Goal: Transaction & Acquisition: Obtain resource

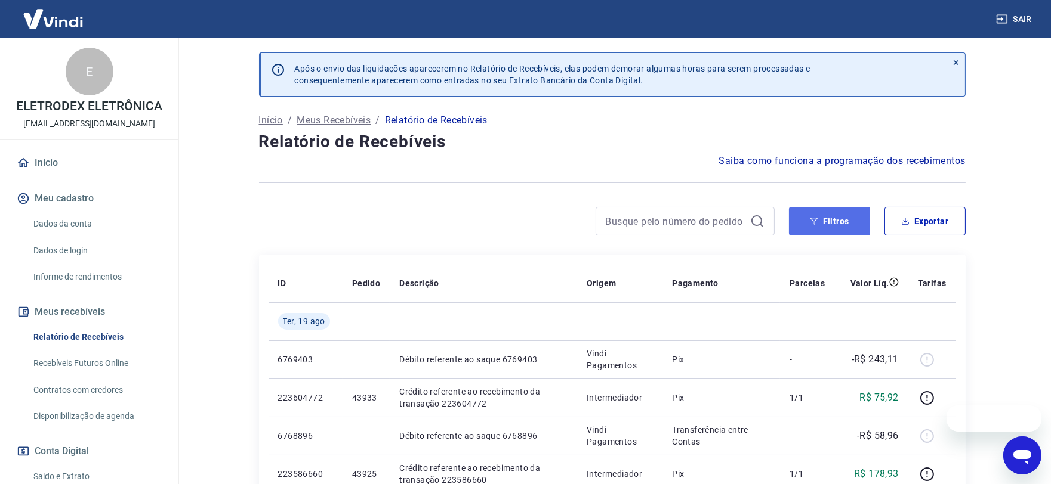
click at [800, 223] on button "Filtros" at bounding box center [829, 221] width 81 height 29
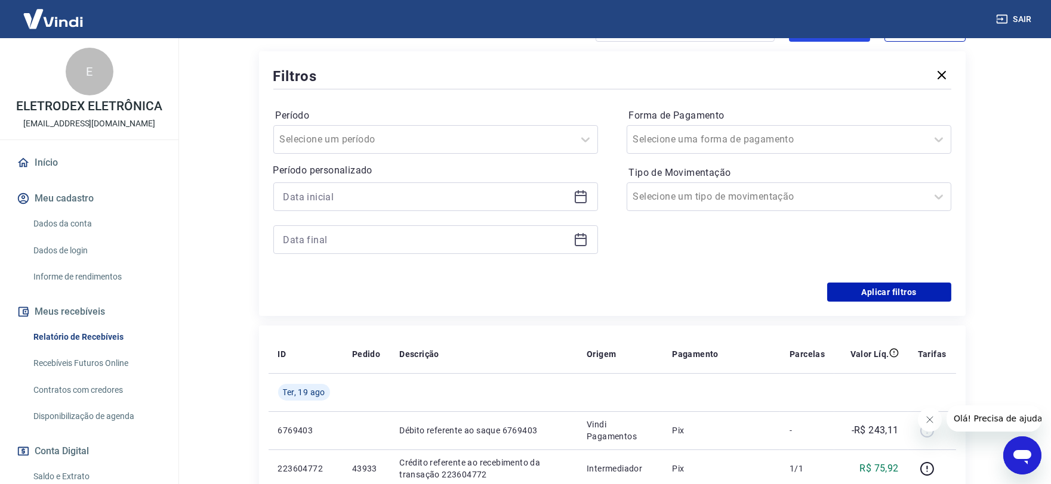
scroll to position [199, 0]
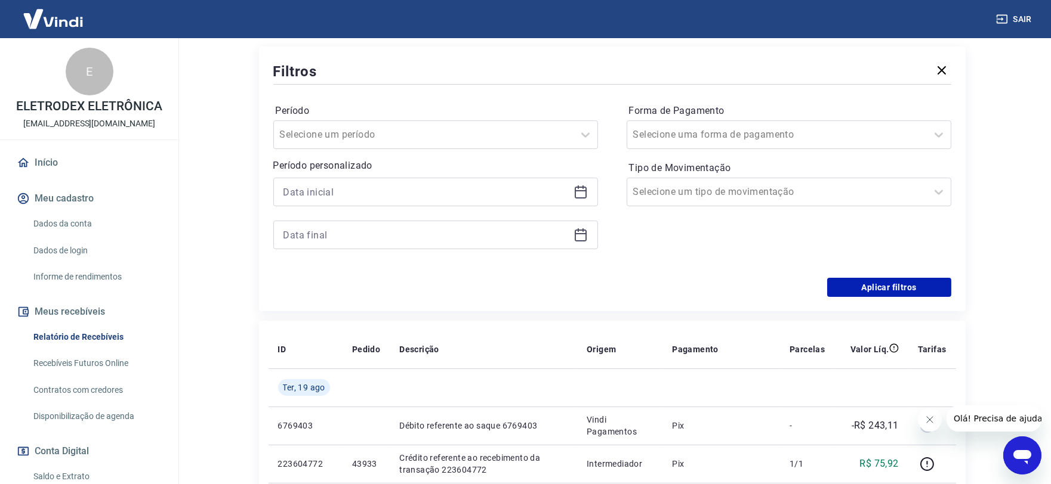
click at [582, 190] on icon at bounding box center [580, 192] width 14 height 14
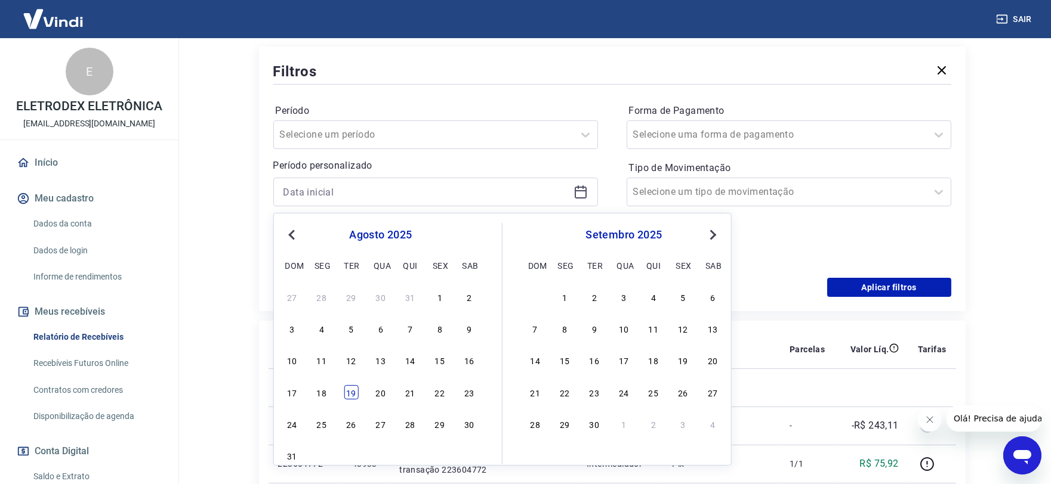
click at [353, 400] on div "19" at bounding box center [351, 392] width 14 height 14
type input "[DATE]"
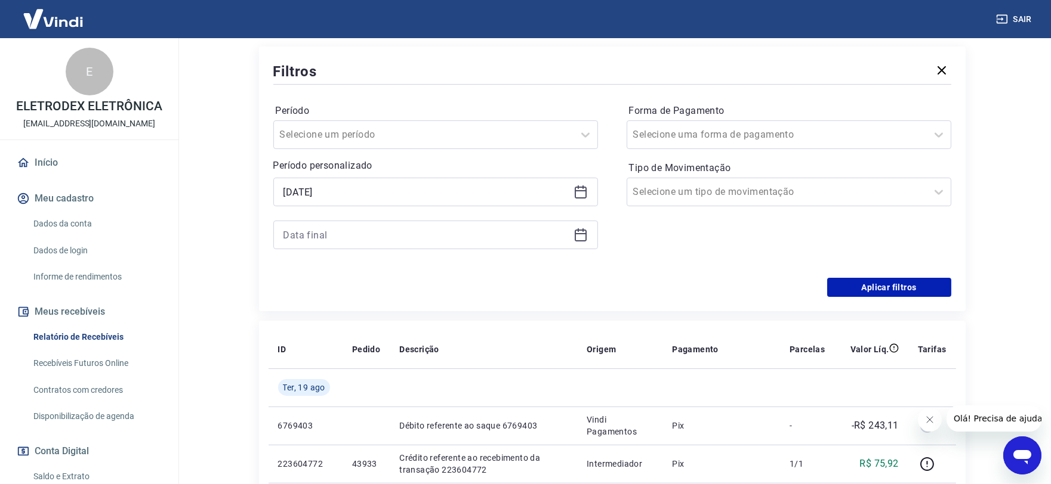
click at [579, 229] on icon at bounding box center [580, 235] width 14 height 14
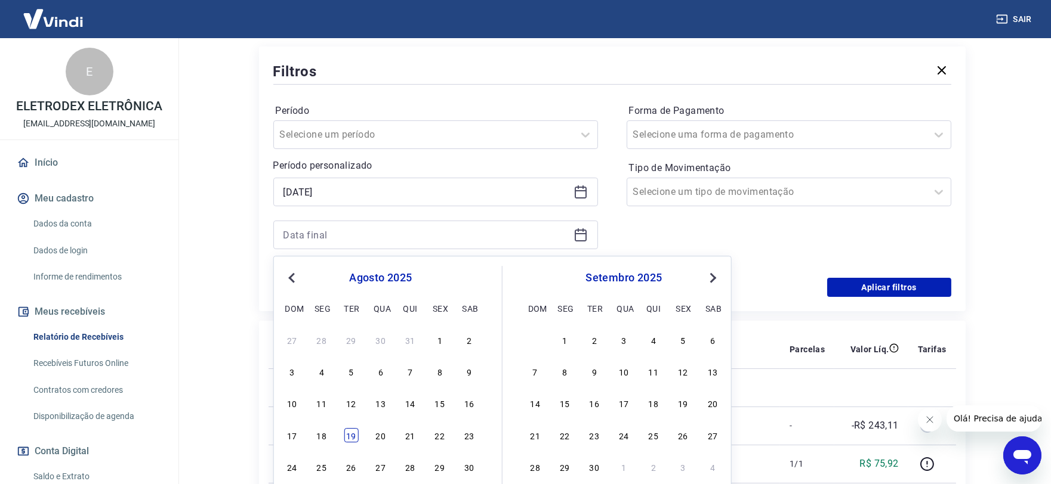
click at [346, 437] on div "19" at bounding box center [351, 435] width 14 height 14
type input "[DATE]"
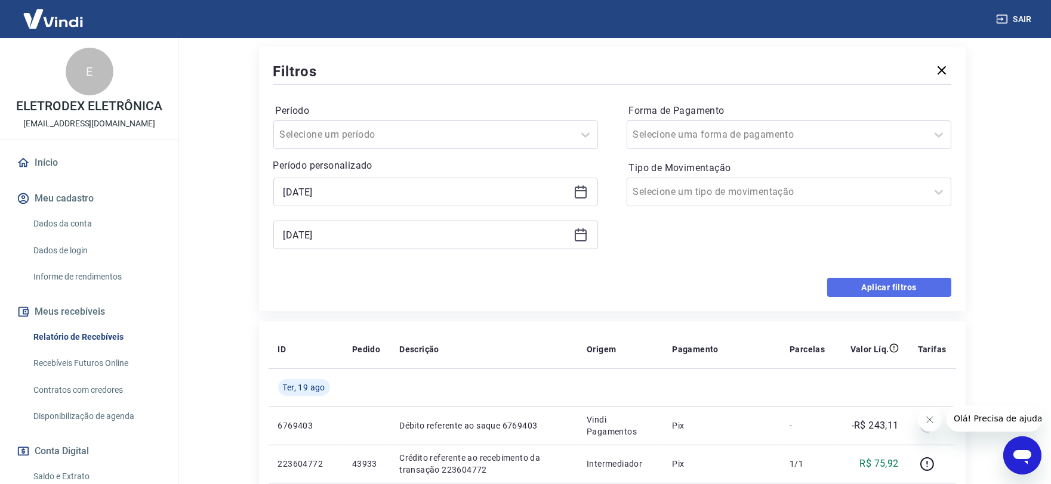
click at [891, 280] on button "Aplicar filtros" at bounding box center [889, 287] width 124 height 19
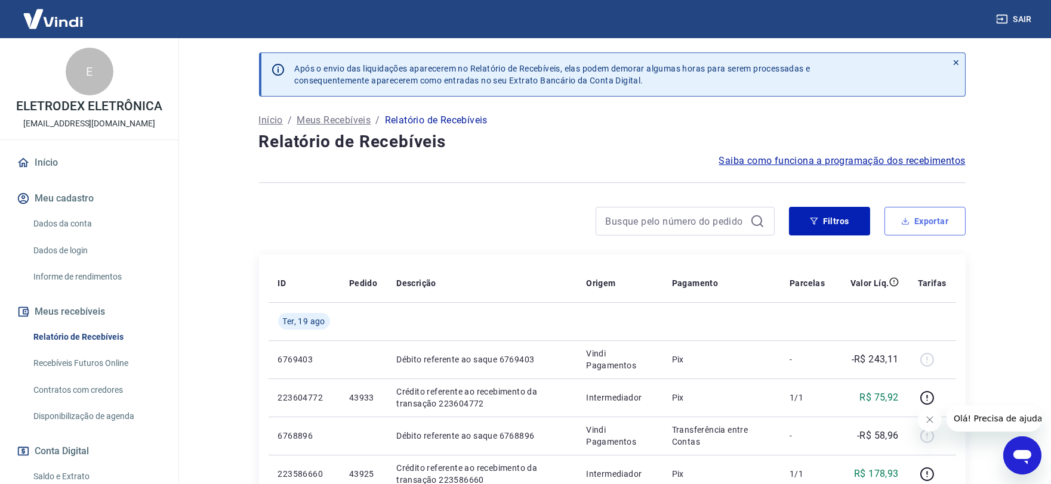
click at [918, 224] on button "Exportar" at bounding box center [924, 221] width 81 height 29
type input "[DATE]"
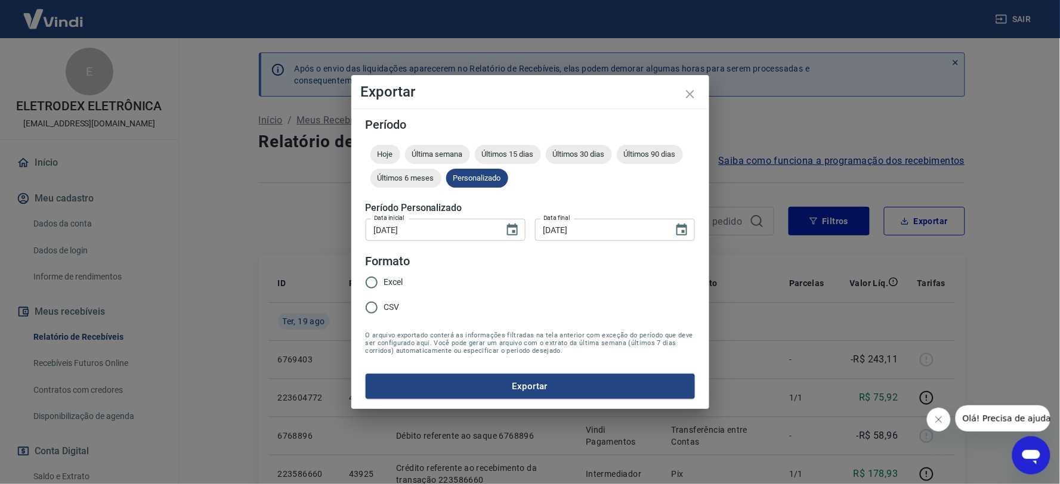
click at [393, 282] on span "Excel" at bounding box center [393, 282] width 19 height 13
click at [384, 282] on input "Excel" at bounding box center [371, 282] width 25 height 25
radio input "true"
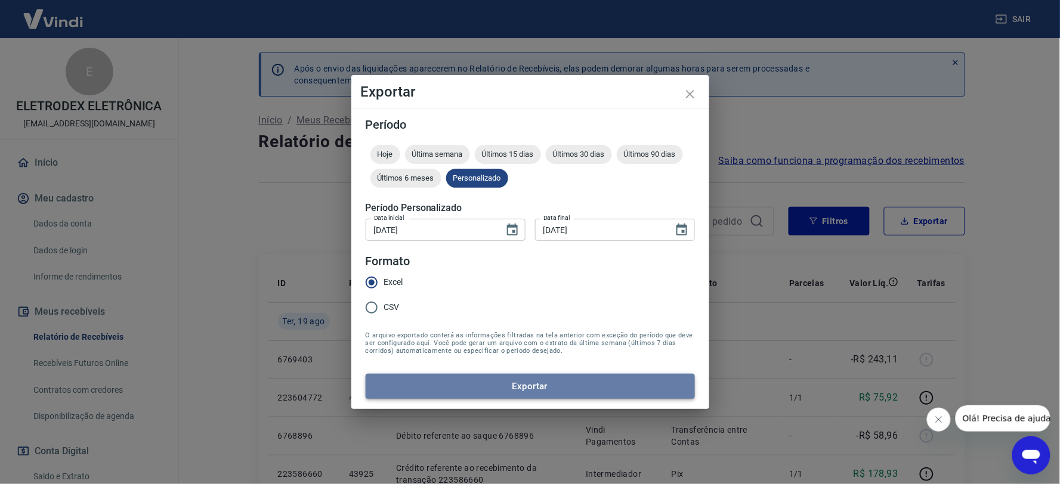
click at [465, 383] on button "Exportar" at bounding box center [530, 386] width 329 height 25
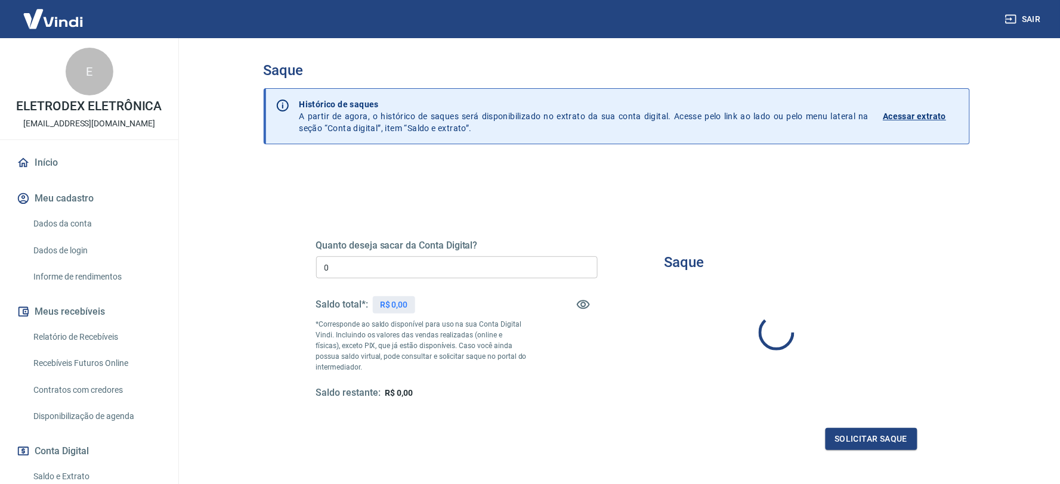
type input "R$ 0,00"
